Goal: Information Seeking & Learning: Learn about a topic

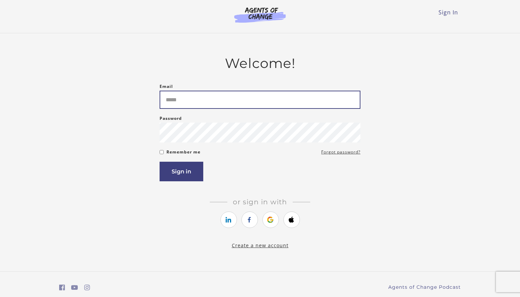
type input "**********"
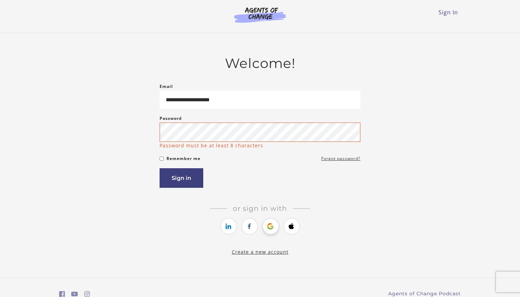
click at [272, 226] on icon "https://courses.thinkific.com/users/auth/google?ss%5Breferral%5D=&ss%5Buser_ret…" at bounding box center [270, 226] width 9 height 8
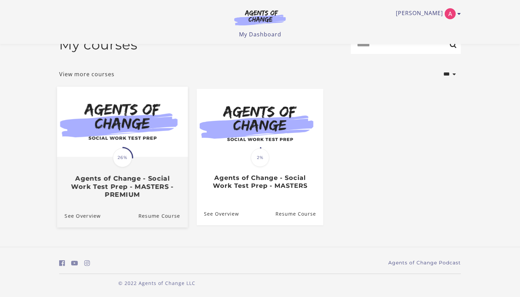
scroll to position [18, 0]
click at [137, 163] on div "Translation missing: en.liquid.partials.dashboard_course_card.progress_descript…" at bounding box center [122, 178] width 131 height 41
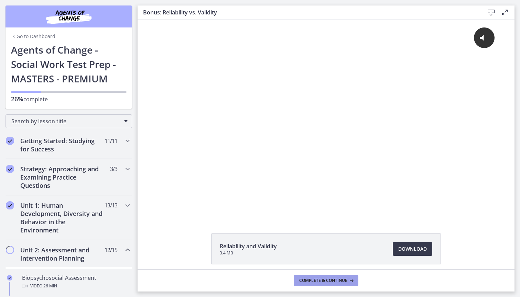
click at [327, 284] on button "Complete & continue" at bounding box center [325, 280] width 65 height 11
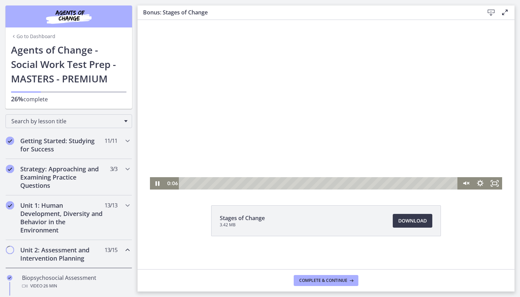
scroll to position [28, 0]
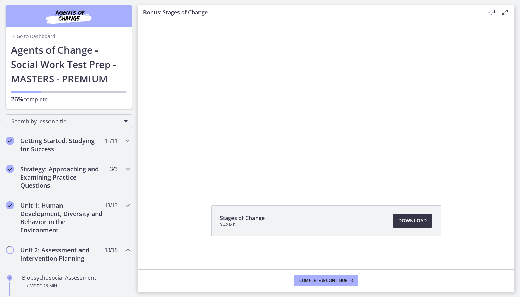
click at [410, 224] on span "Download Opens in a new window" at bounding box center [412, 221] width 29 height 8
click at [320, 276] on button "Complete & continue" at bounding box center [325, 280] width 65 height 11
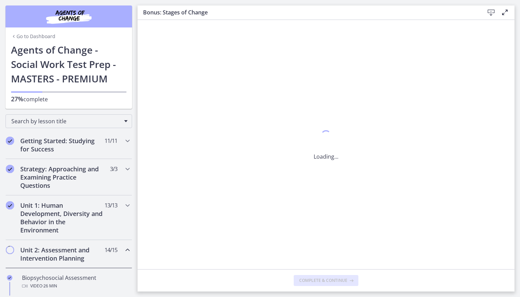
scroll to position [0, 0]
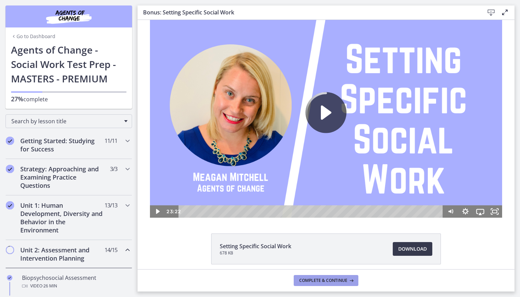
click at [326, 280] on span "Complete & continue" at bounding box center [323, 280] width 48 height 5
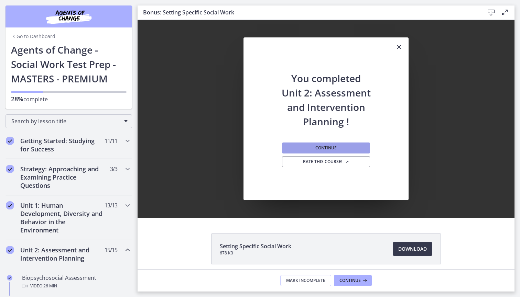
click at [332, 151] on button "Continue" at bounding box center [326, 148] width 88 height 11
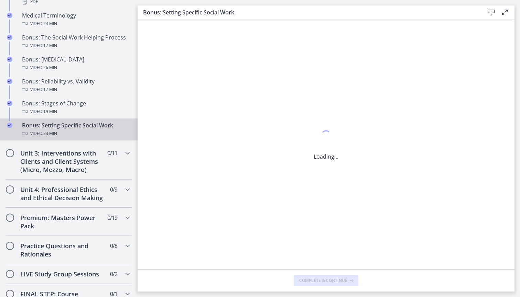
scroll to position [617, 0]
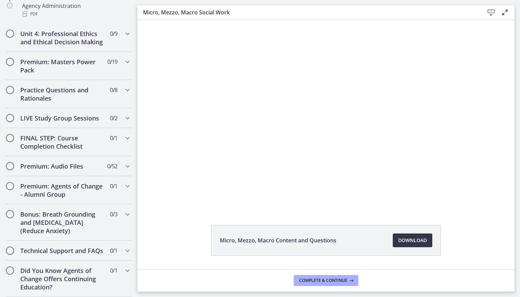
click at [408, 239] on span "Download Opens in a new window" at bounding box center [412, 240] width 29 height 8
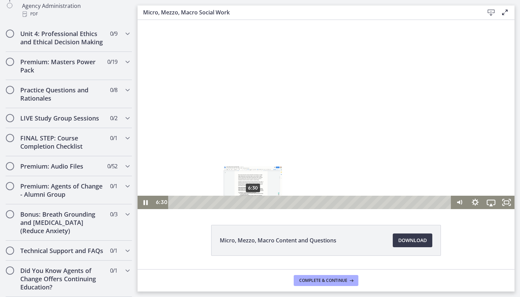
click at [253, 201] on div "6:30" at bounding box center [311, 202] width 274 height 13
click at [283, 203] on div "9:01" at bounding box center [311, 202] width 274 height 13
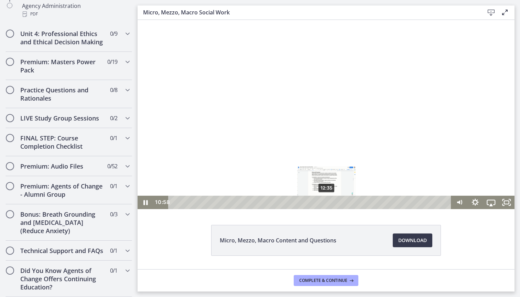
click at [329, 210] on div "Micro, Mezzo, Macro Content and Questions Download Opens in a new window" at bounding box center [325, 144] width 377 height 249
click at [338, 203] on div "13:31" at bounding box center [311, 202] width 274 height 13
click at [334, 202] on div "13:09" at bounding box center [311, 202] width 274 height 13
click at [209, 146] on div at bounding box center [325, 114] width 377 height 189
click at [246, 135] on div at bounding box center [325, 114] width 377 height 189
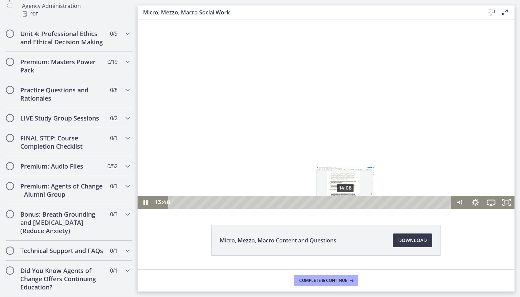
click at [348, 202] on div "14:08" at bounding box center [311, 202] width 274 height 13
click at [357, 204] on div "15:06" at bounding box center [311, 202] width 274 height 13
click at [365, 203] on div "15:45" at bounding box center [311, 202] width 274 height 13
click at [373, 202] on div "16:24" at bounding box center [311, 202] width 274 height 13
click at [367, 203] on div "15:55" at bounding box center [311, 202] width 274 height 13
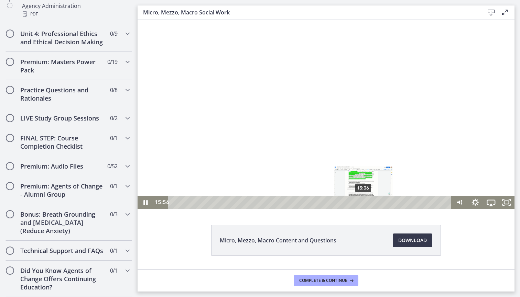
click at [363, 203] on div "15:36" at bounding box center [311, 202] width 274 height 13
click at [358, 203] on div "15:09" at bounding box center [311, 202] width 274 height 13
click at [356, 202] on div "Playbar" at bounding box center [356, 202] width 4 height 4
click at [320, 153] on div at bounding box center [325, 114] width 377 height 189
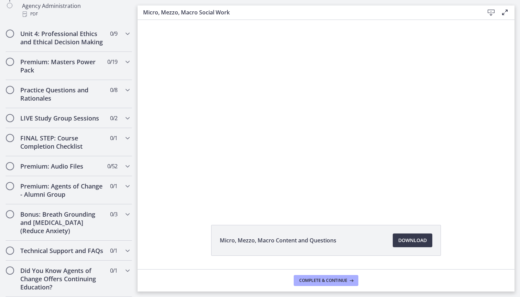
click at [320, 153] on div at bounding box center [325, 114] width 377 height 189
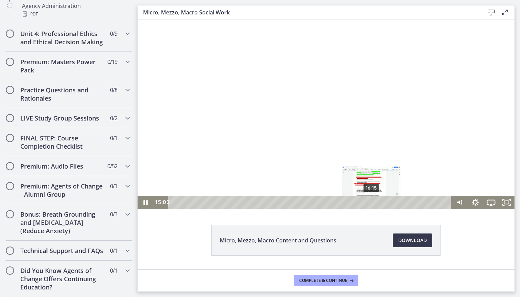
click at [373, 201] on div "16:15" at bounding box center [311, 202] width 274 height 13
click at [383, 203] on div "17:15" at bounding box center [311, 202] width 274 height 13
click at [391, 204] on div "17:50" at bounding box center [311, 202] width 274 height 13
click at [365, 160] on div at bounding box center [325, 114] width 377 height 189
click at [354, 152] on div at bounding box center [325, 114] width 377 height 189
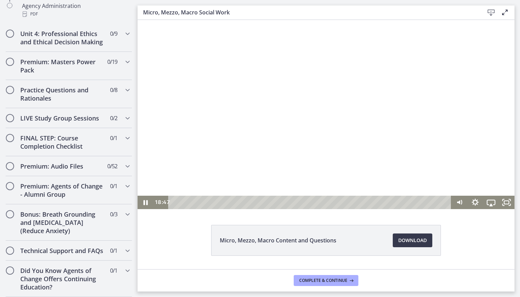
scroll to position [1, 0]
click at [380, 169] on div at bounding box center [325, 113] width 377 height 189
click at [369, 156] on div at bounding box center [325, 113] width 377 height 189
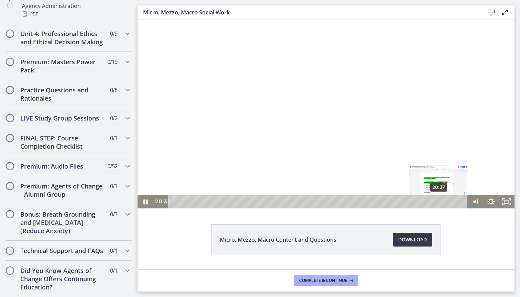
click at [439, 201] on div "20:37" at bounding box center [318, 201] width 289 height 13
click at [446, 203] on div "21:12" at bounding box center [318, 201] width 289 height 13
click at [452, 202] on div "21:36" at bounding box center [318, 201] width 289 height 13
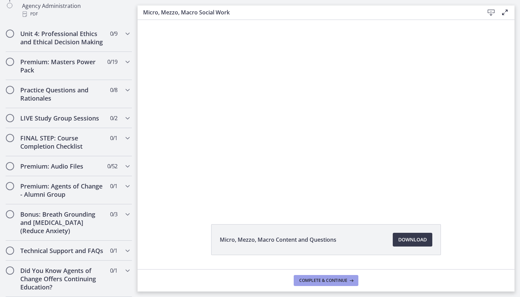
click at [345, 279] on span "Complete & continue" at bounding box center [323, 280] width 48 height 5
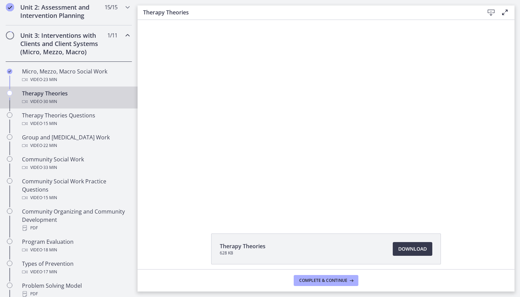
scroll to position [244, 0]
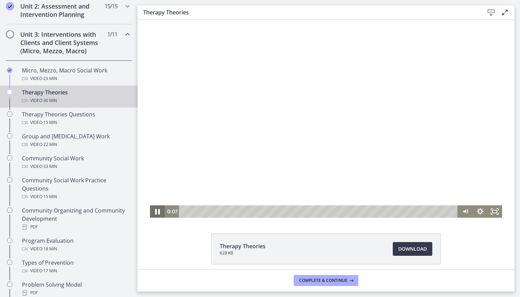
click at [158, 212] on icon "Pause" at bounding box center [157, 212] width 5 height 6
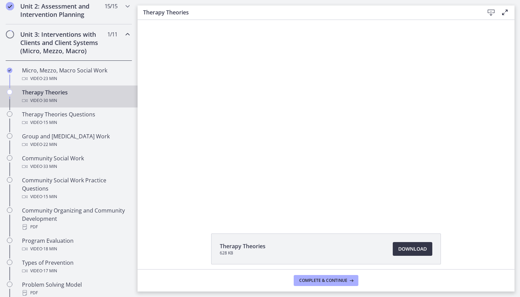
click at [406, 251] on span "Download Opens in a new window" at bounding box center [412, 249] width 29 height 8
click at [348, 279] on icon at bounding box center [350, 280] width 7 height 5
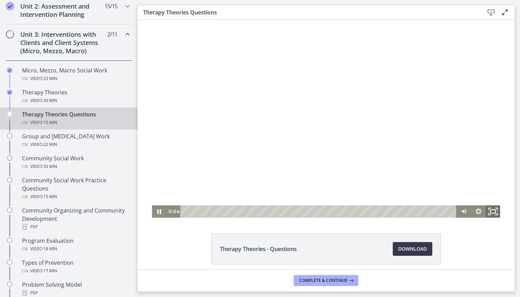
click at [492, 211] on icon "Fullscreen" at bounding box center [493, 211] width 18 height 15
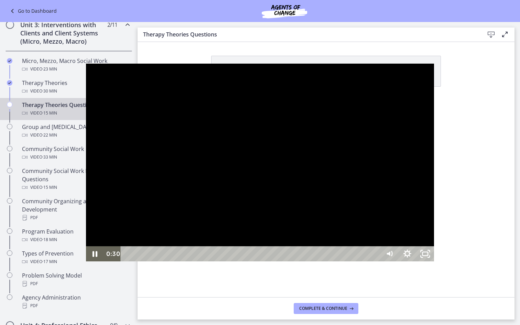
click at [323, 172] on div at bounding box center [260, 163] width 348 height 198
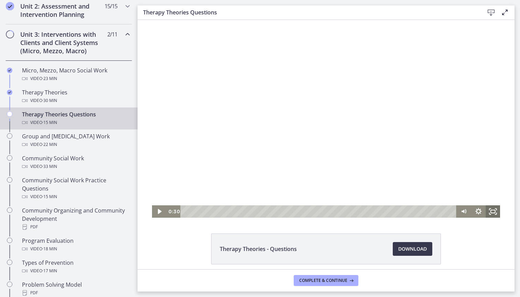
click at [492, 212] on icon "Fullscreen" at bounding box center [492, 211] width 14 height 12
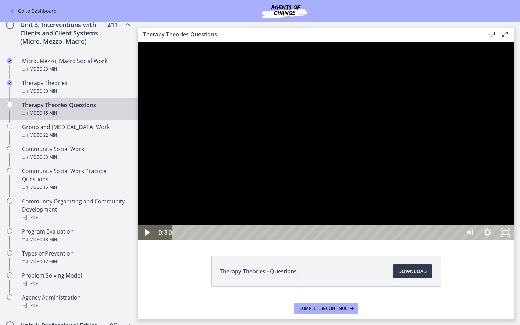
click at [514, 240] on div at bounding box center [325, 141] width 377 height 198
click at [210, 240] on div "Playbar" at bounding box center [317, 232] width 277 height 15
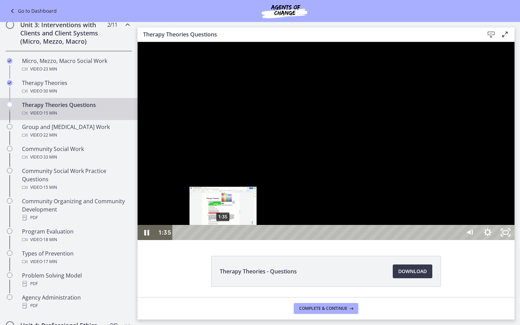
click at [223, 240] on div "1:35" at bounding box center [317, 232] width 277 height 15
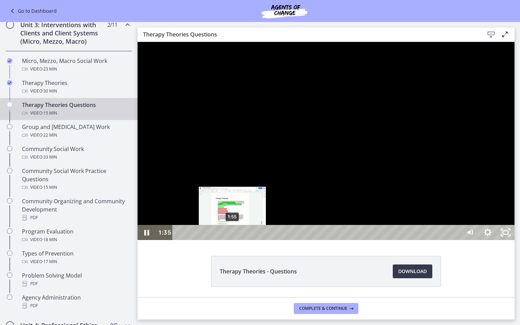
click at [241, 240] on div "1:55" at bounding box center [317, 232] width 277 height 15
click at [238, 240] on div "2:07" at bounding box center [317, 232] width 277 height 15
click at [231, 240] on div "1:52" at bounding box center [317, 232] width 277 height 15
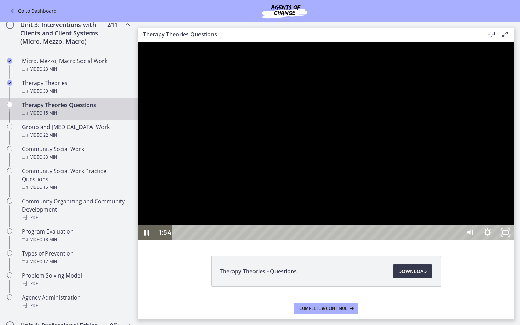
click at [241, 240] on div at bounding box center [325, 141] width 377 height 198
